Goal: Task Accomplishment & Management: Complete application form

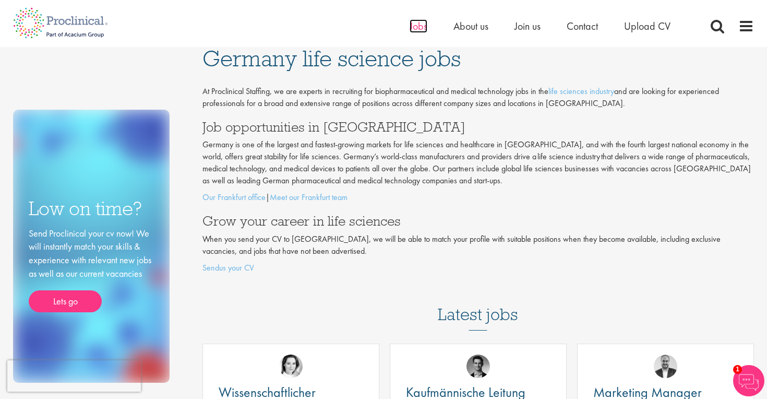
click at [417, 25] on span "Jobs" at bounding box center [419, 26] width 18 height 14
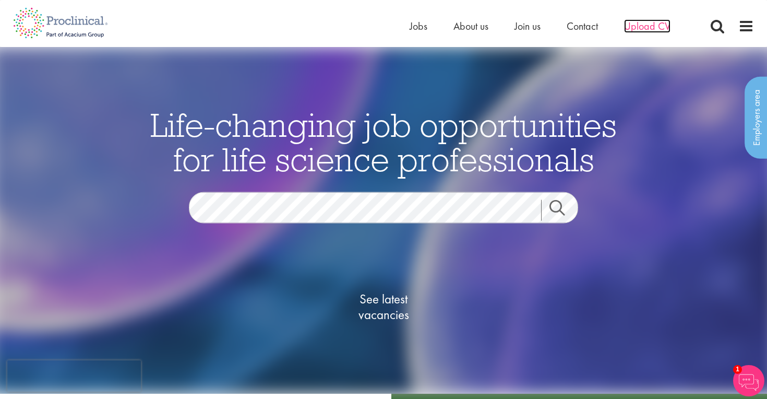
click at [646, 26] on span "Upload CV" at bounding box center [647, 26] width 46 height 14
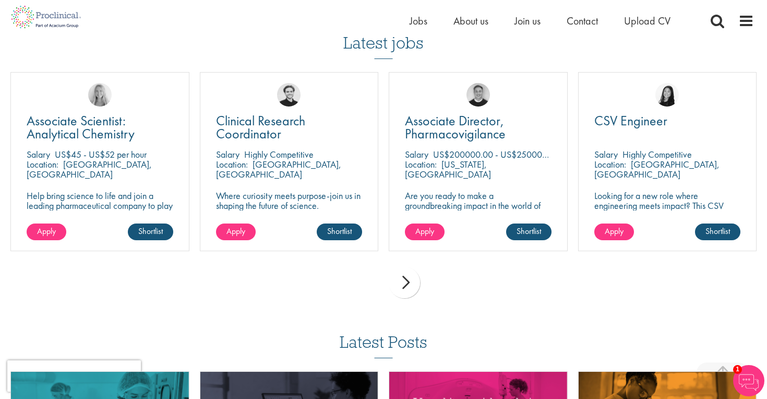
scroll to position [726, 0]
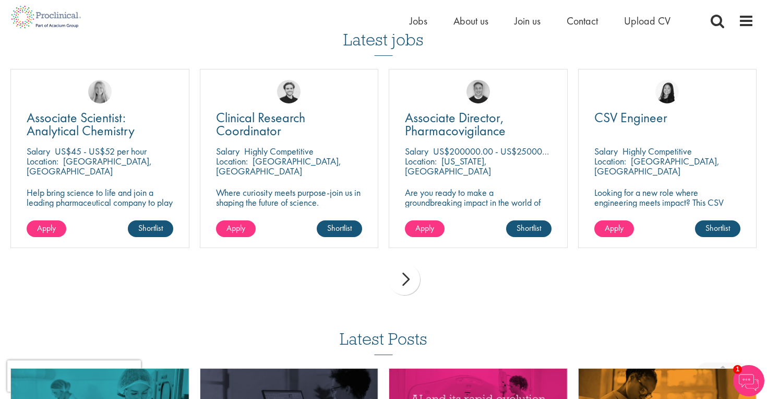
click at [402, 283] on div "next" at bounding box center [404, 279] width 31 height 31
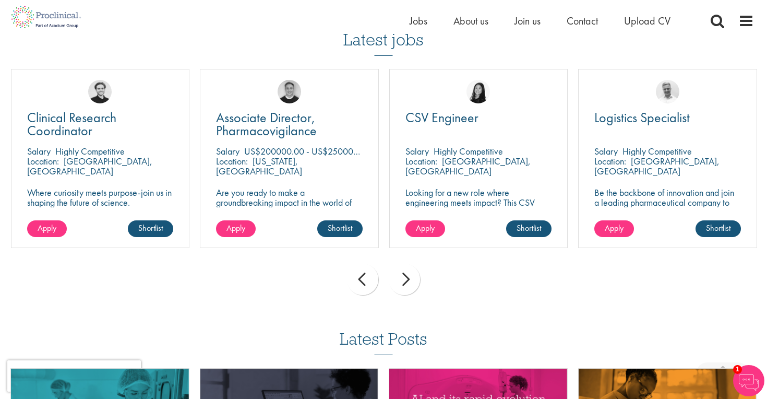
click at [402, 283] on div "next" at bounding box center [404, 279] width 31 height 31
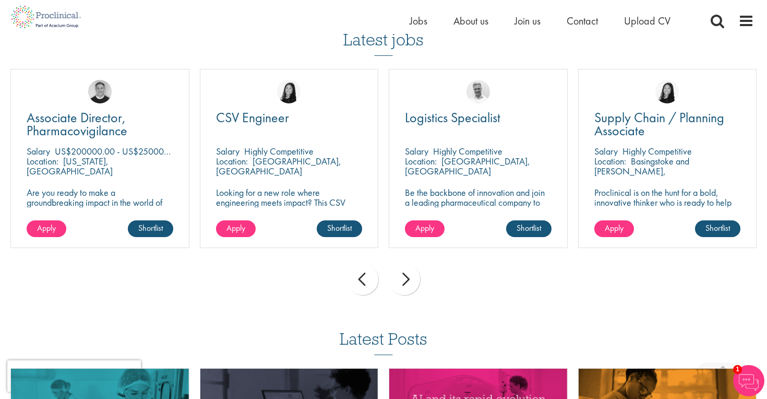
click at [402, 283] on div "next" at bounding box center [404, 279] width 31 height 31
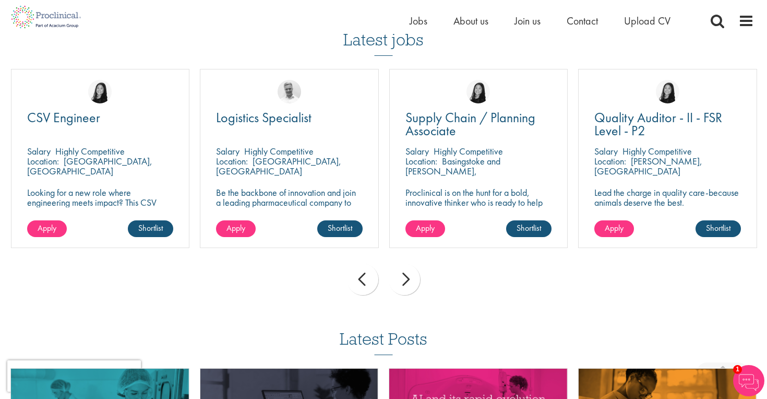
click at [402, 283] on div "next" at bounding box center [404, 279] width 31 height 31
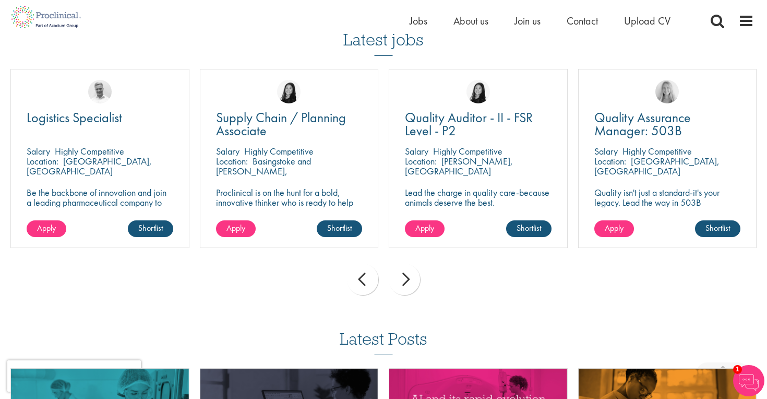
click at [402, 283] on div "next" at bounding box center [404, 279] width 31 height 31
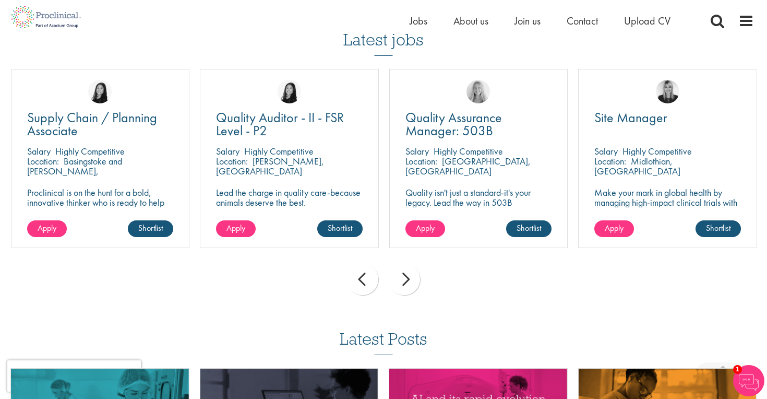
click at [402, 283] on div "next" at bounding box center [404, 279] width 31 height 31
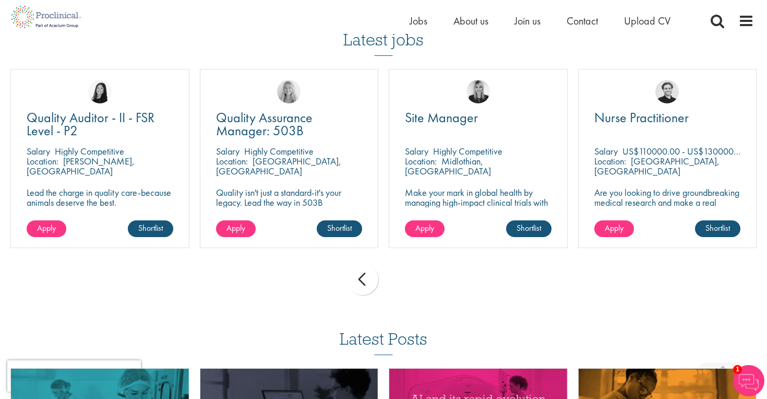
click at [402, 283] on div "prev next" at bounding box center [383, 280] width 757 height 45
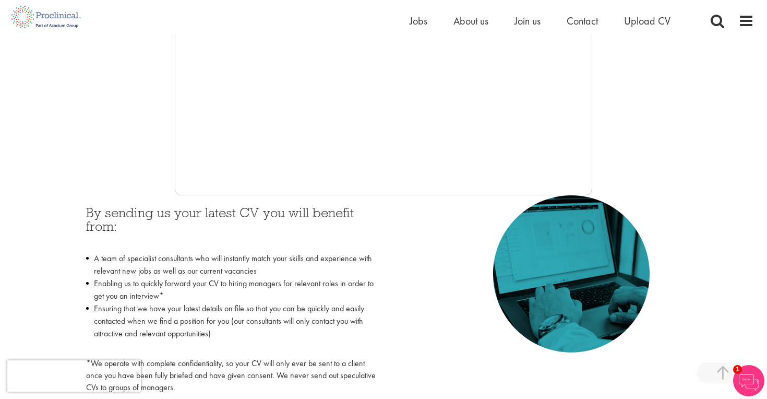
scroll to position [324, 0]
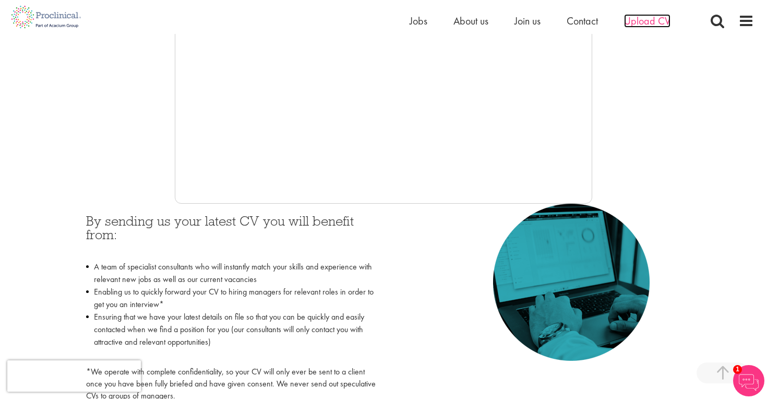
click at [642, 22] on span "Upload CV" at bounding box center [647, 21] width 46 height 14
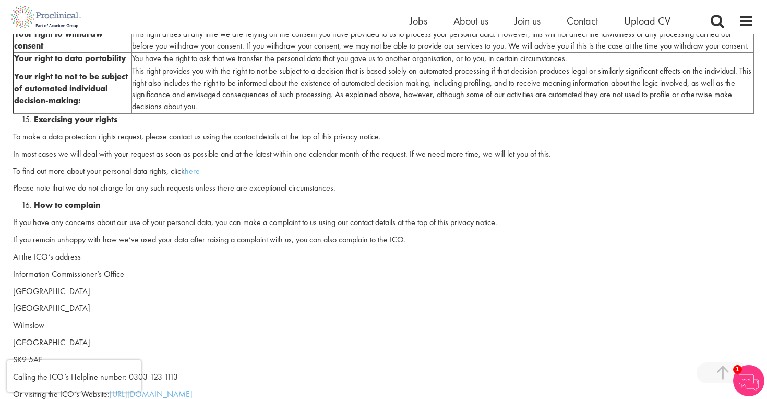
scroll to position [2593, 0]
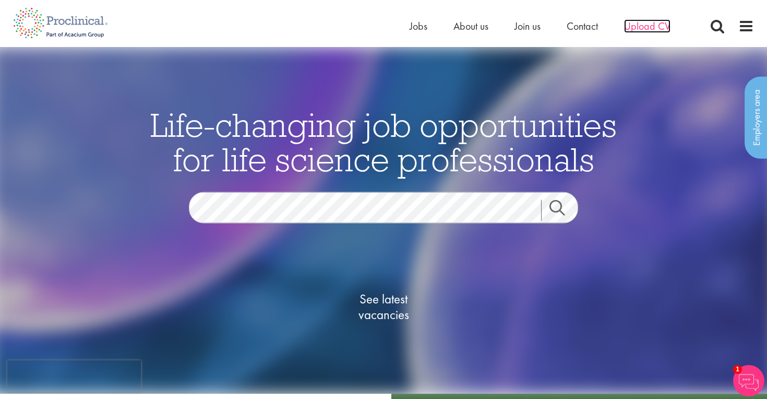
click at [649, 28] on span "Upload CV" at bounding box center [647, 26] width 46 height 14
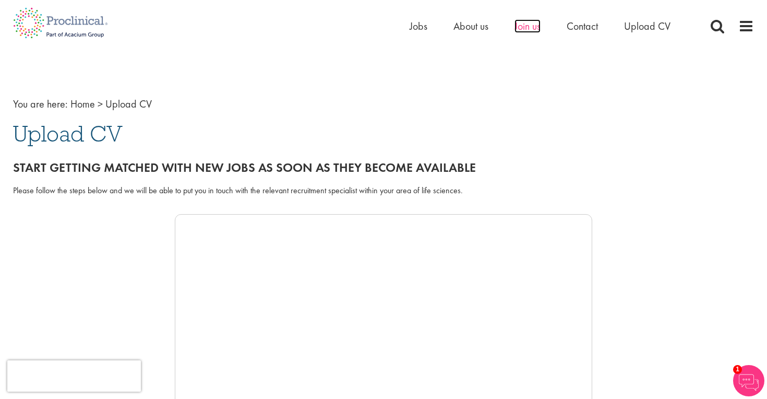
click at [529, 27] on span "Join us" at bounding box center [528, 26] width 26 height 14
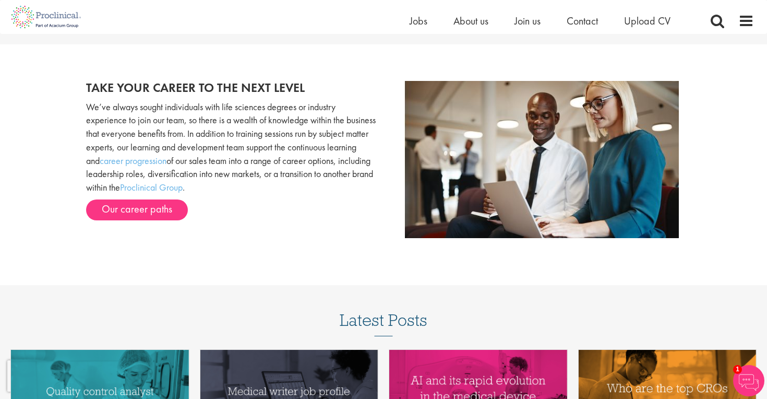
scroll to position [1049, 0]
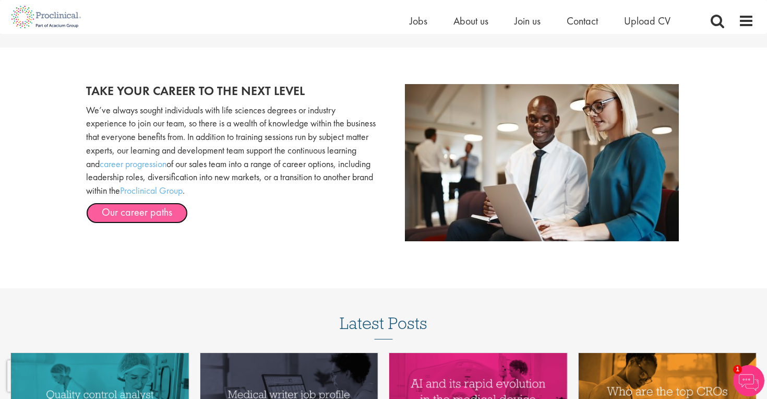
click at [129, 213] on link "Our career paths" at bounding box center [137, 212] width 102 height 21
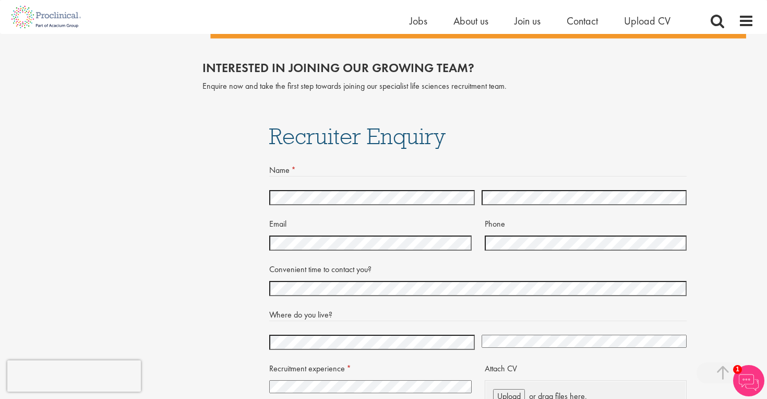
scroll to position [2096, 0]
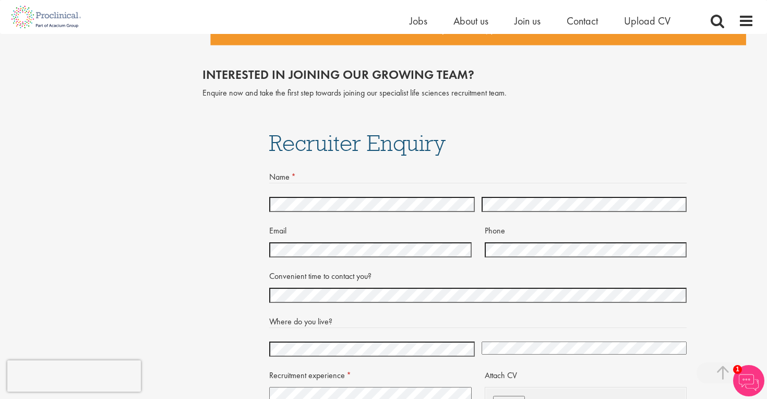
select select "[GEOGRAPHIC_DATA]"
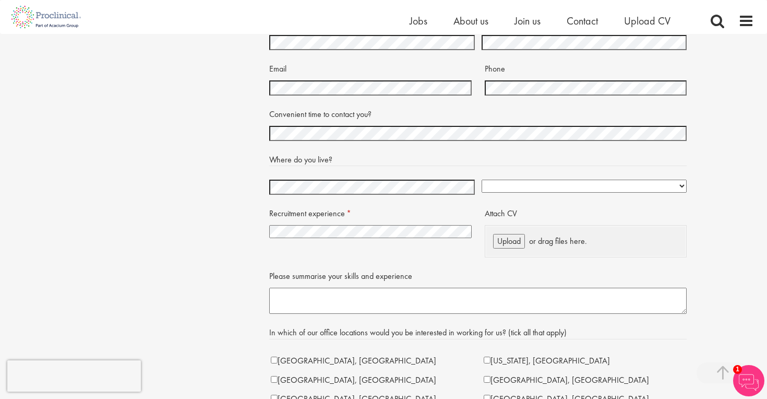
scroll to position [2265, 0]
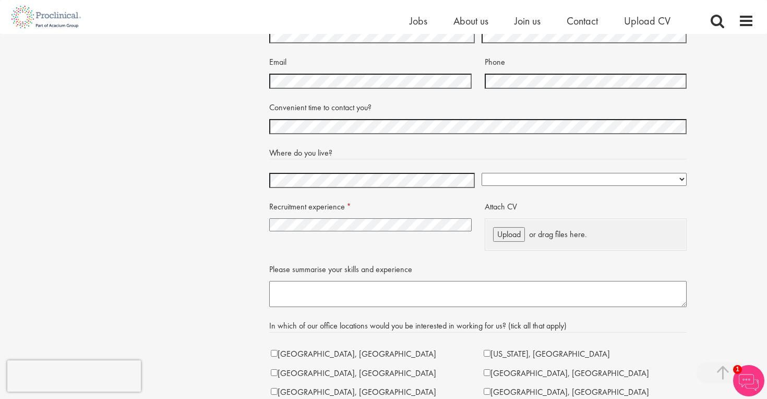
click at [350, 224] on select "I have no previous experience working in recruitment I have recruitment experie…" at bounding box center [370, 224] width 202 height 13
select select "I have no previous experience working in recruitment"
click at [269, 218] on select "I have no previous experience working in recruitment I have recruitment experie…" at bounding box center [370, 224] width 202 height 13
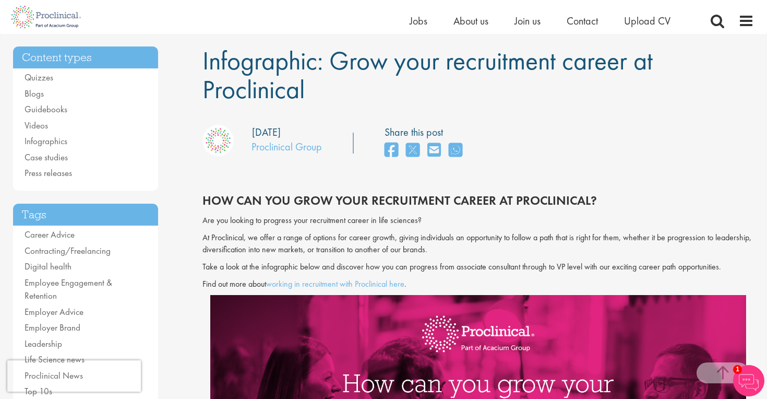
scroll to position [0, 0]
